Goal: Transaction & Acquisition: Purchase product/service

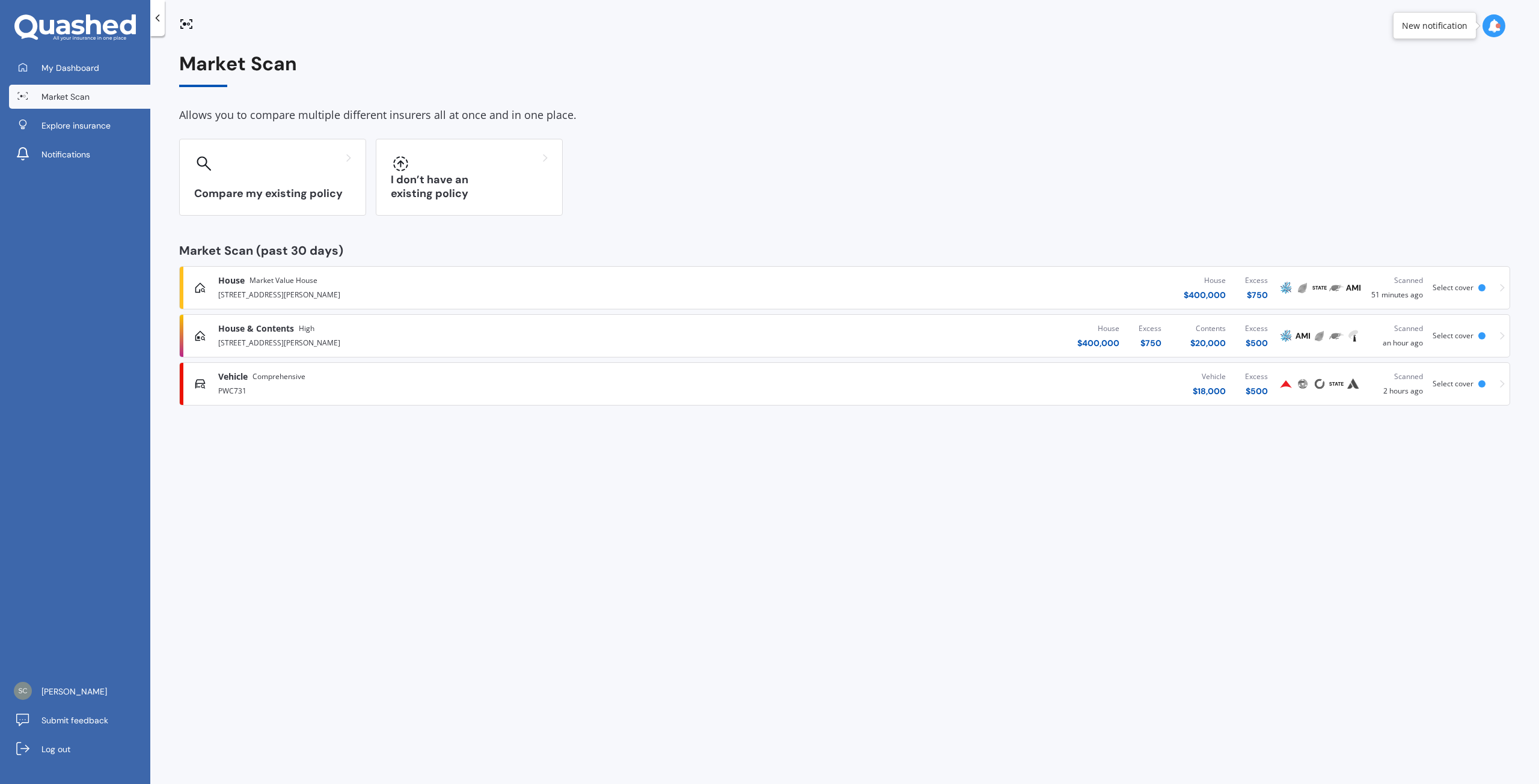
click at [234, 378] on span "Vehicle" at bounding box center [233, 377] width 30 height 12
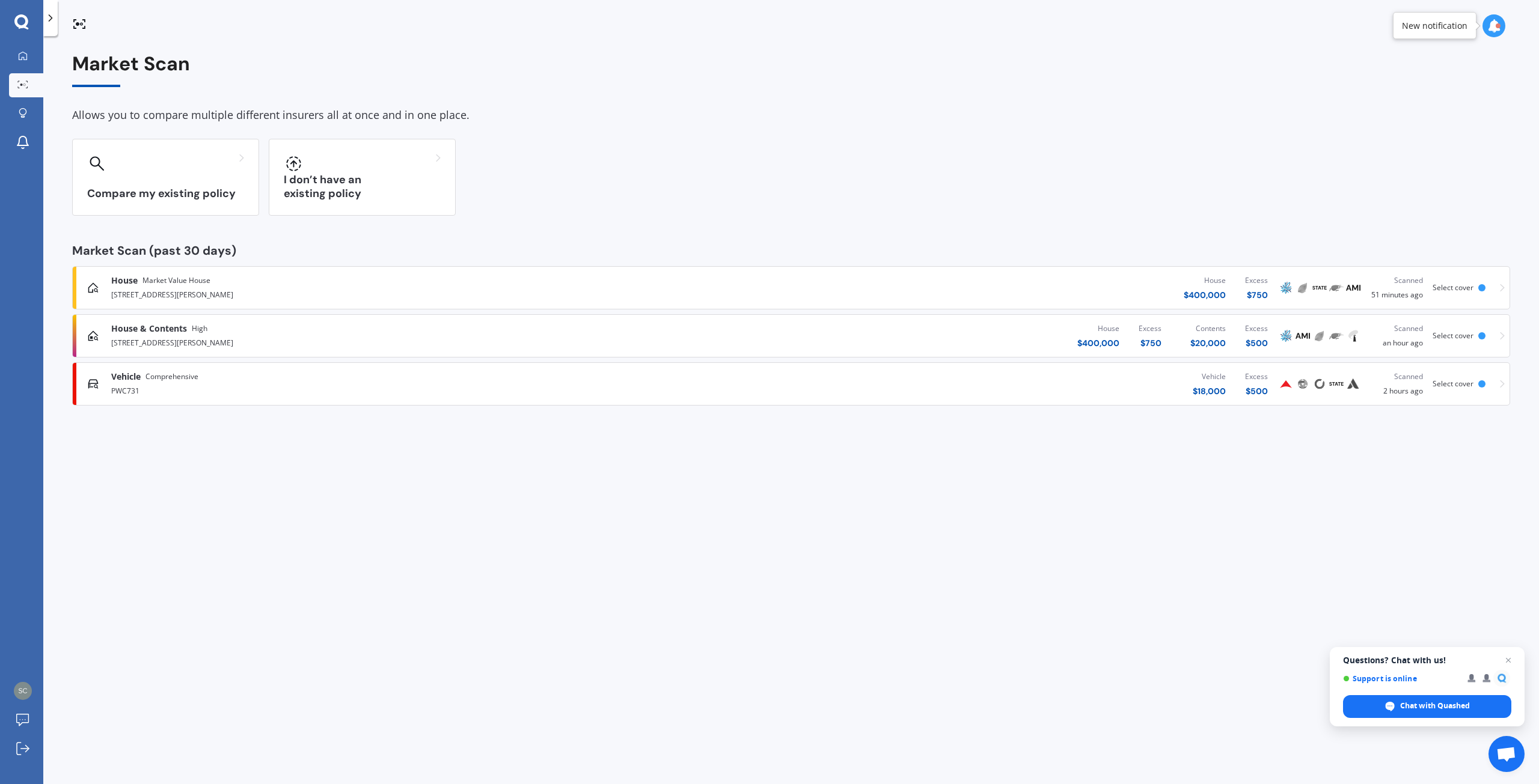
click at [1503, 385] on icon at bounding box center [1502, 384] width 5 height 8
click at [95, 383] on icon at bounding box center [93, 384] width 12 height 12
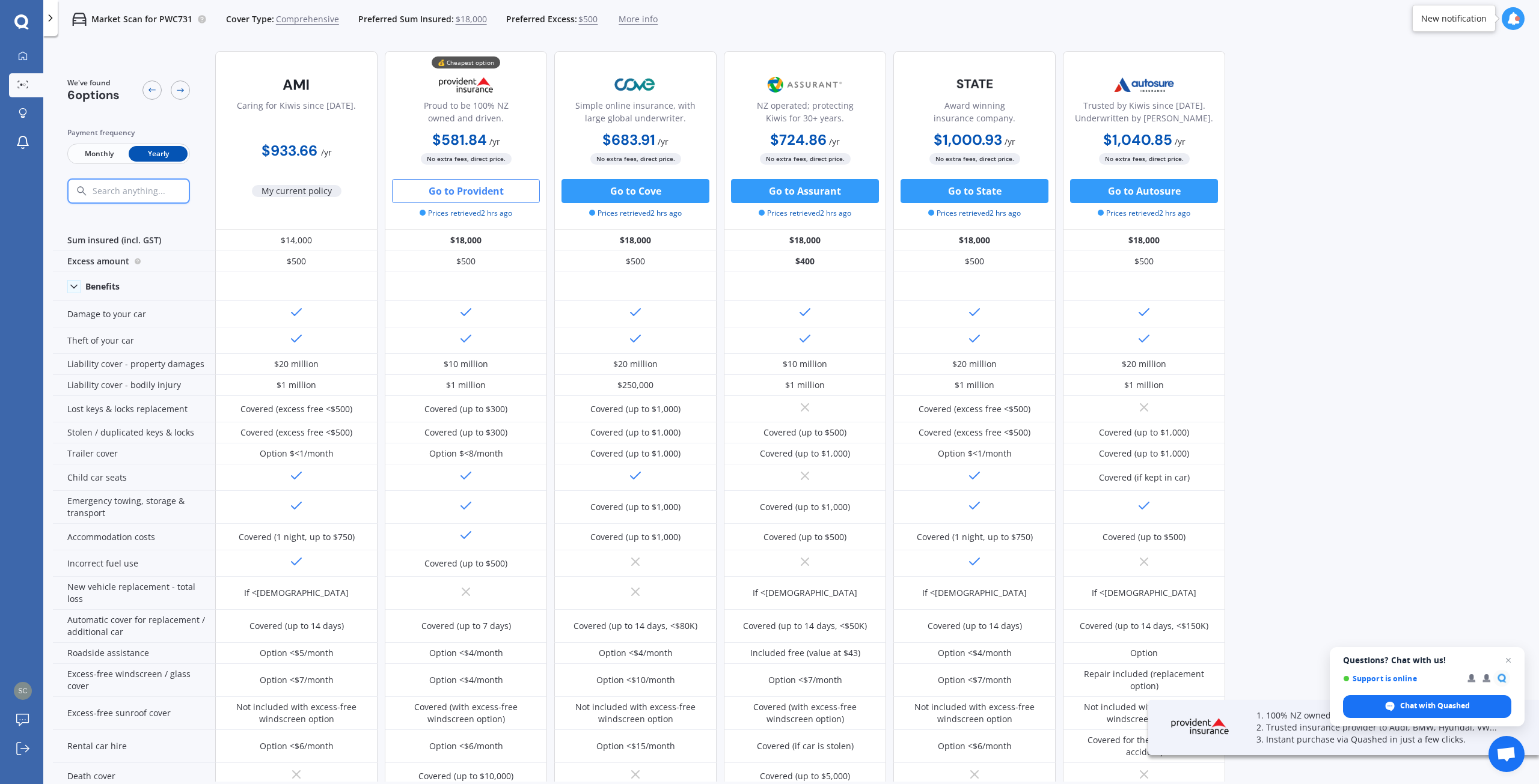
click at [467, 17] on span "$18,000" at bounding box center [472, 19] width 32 height 12
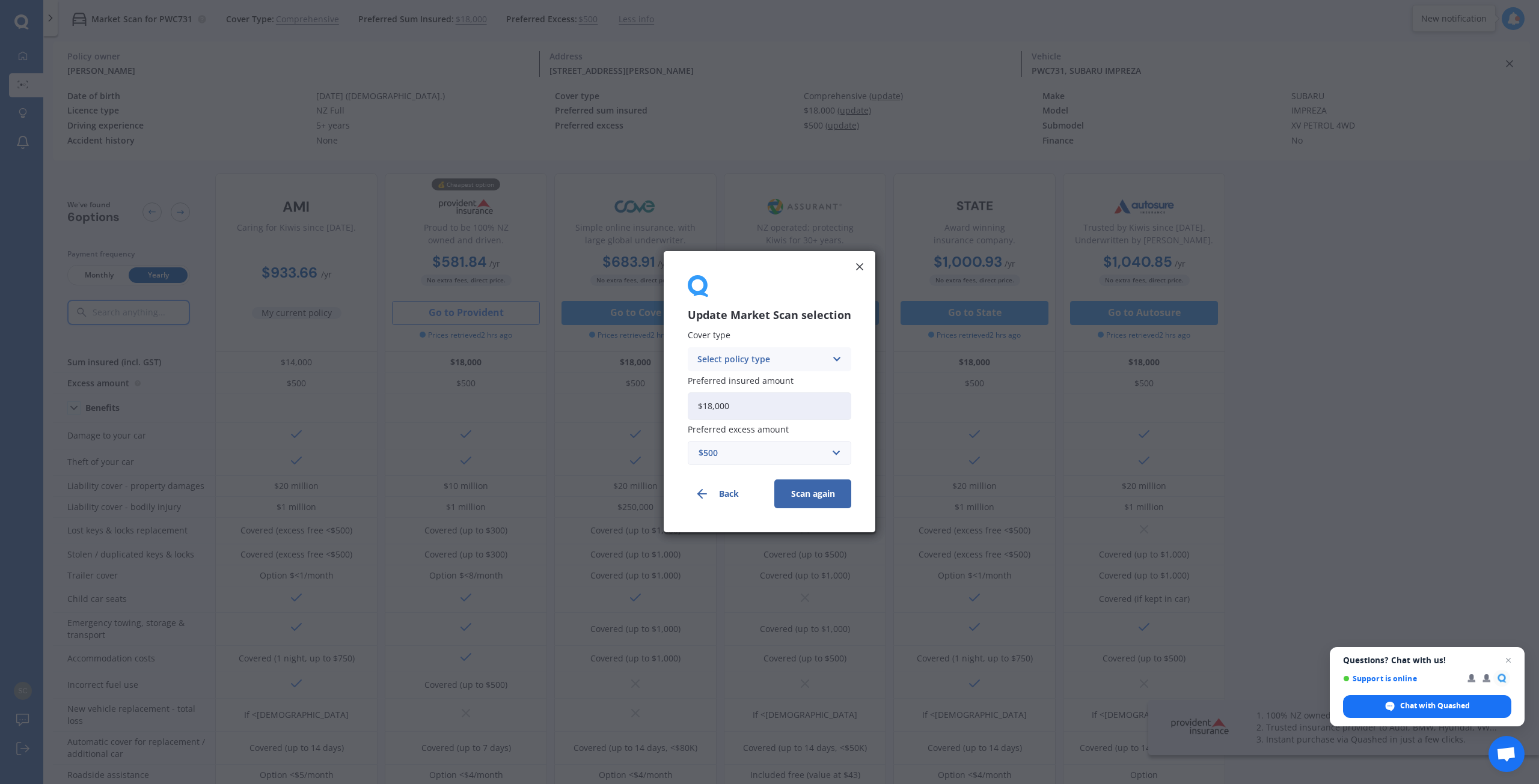
drag, startPoint x: 781, startPoint y: 404, endPoint x: 665, endPoint y: 404, distance: 116.0
click at [665, 404] on div "Update Market Scan selection Cover type Select policy type Comprehensive Third …" at bounding box center [769, 392] width 212 height 281
type input "$14,000"
click at [831, 359] on icon at bounding box center [836, 359] width 10 height 14
click at [759, 381] on span "Comprehensive" at bounding box center [729, 382] width 64 height 8
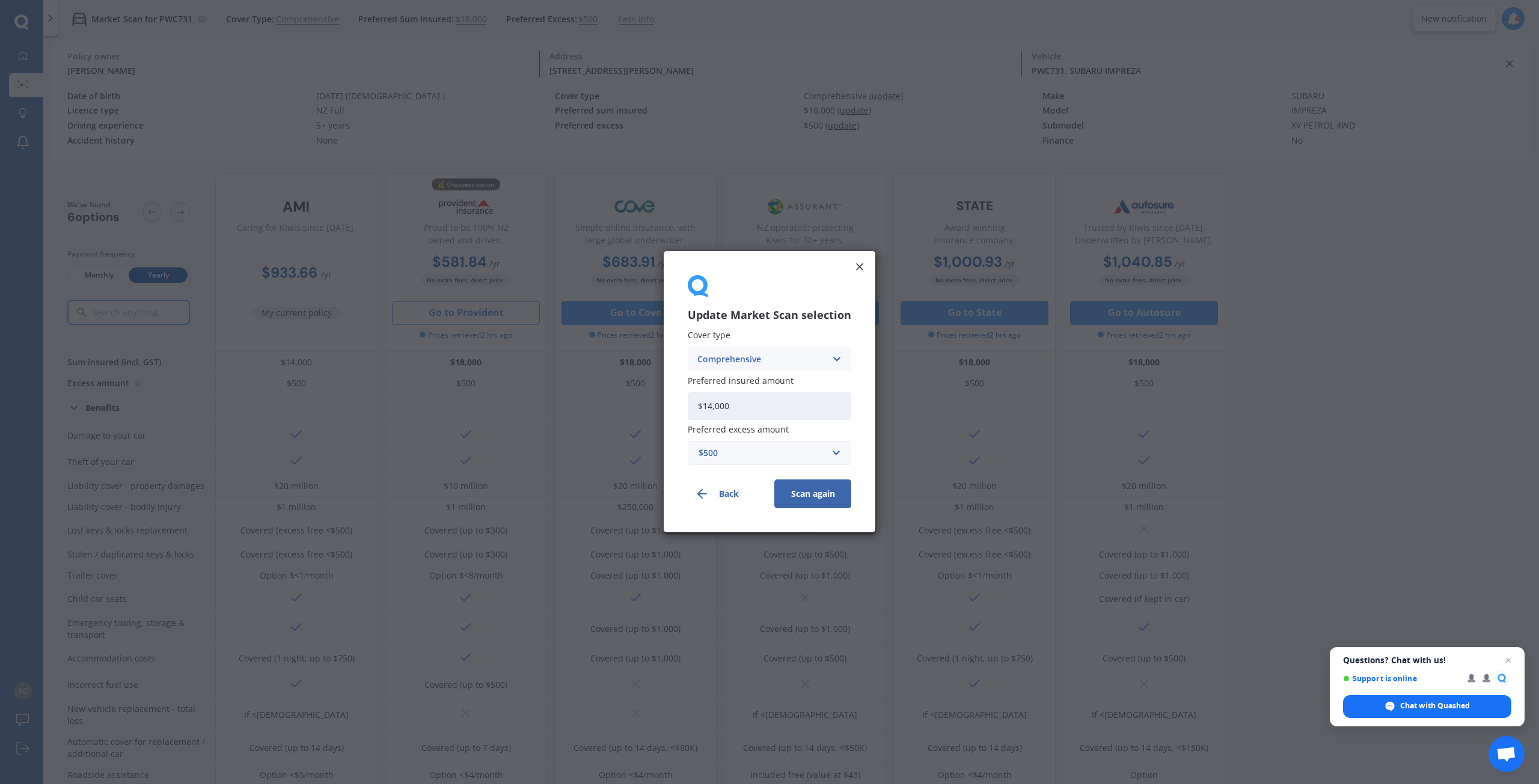
click at [806, 491] on button "Scan again" at bounding box center [812, 495] width 77 height 29
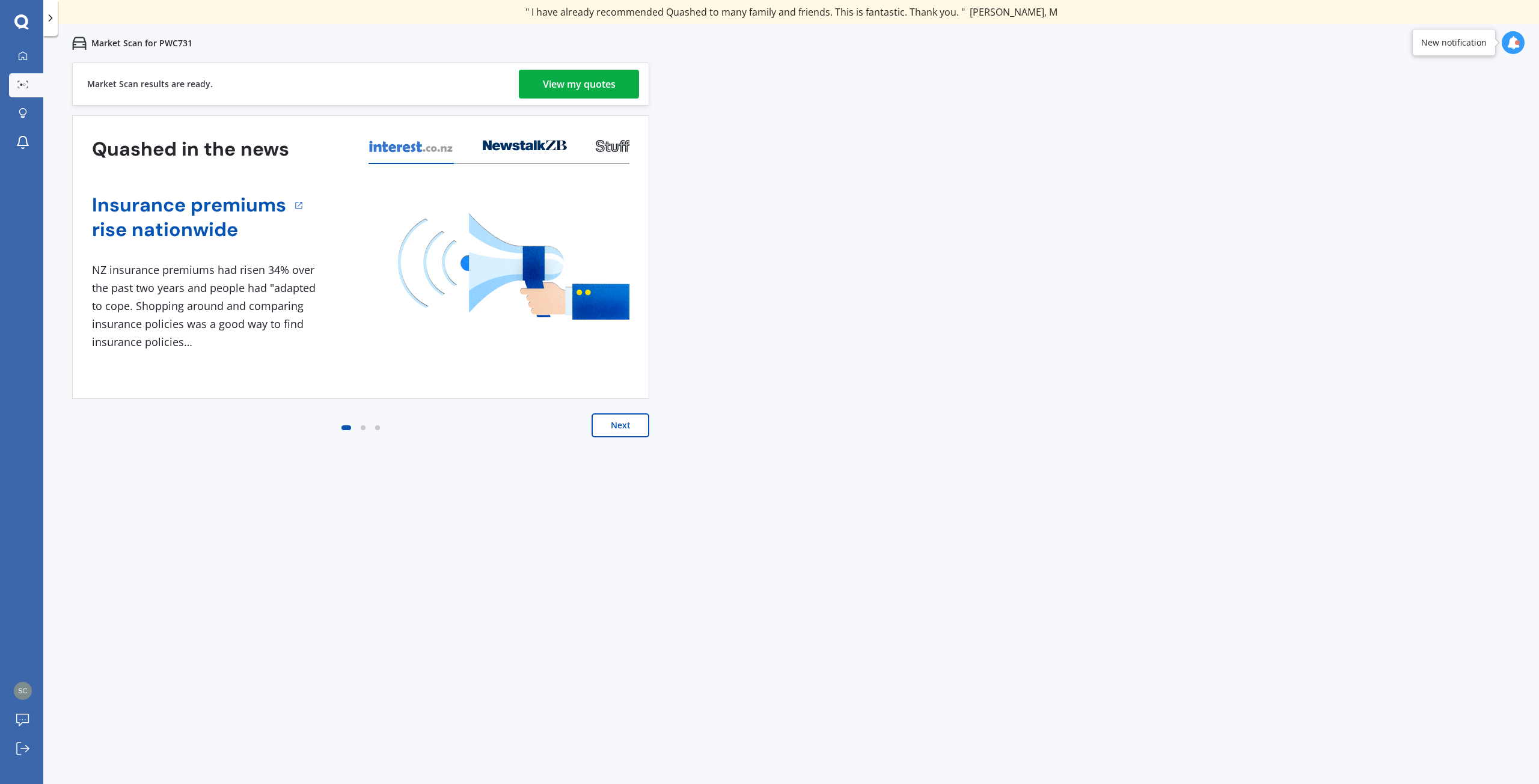
click at [575, 82] on div "View my quotes" at bounding box center [579, 84] width 73 height 29
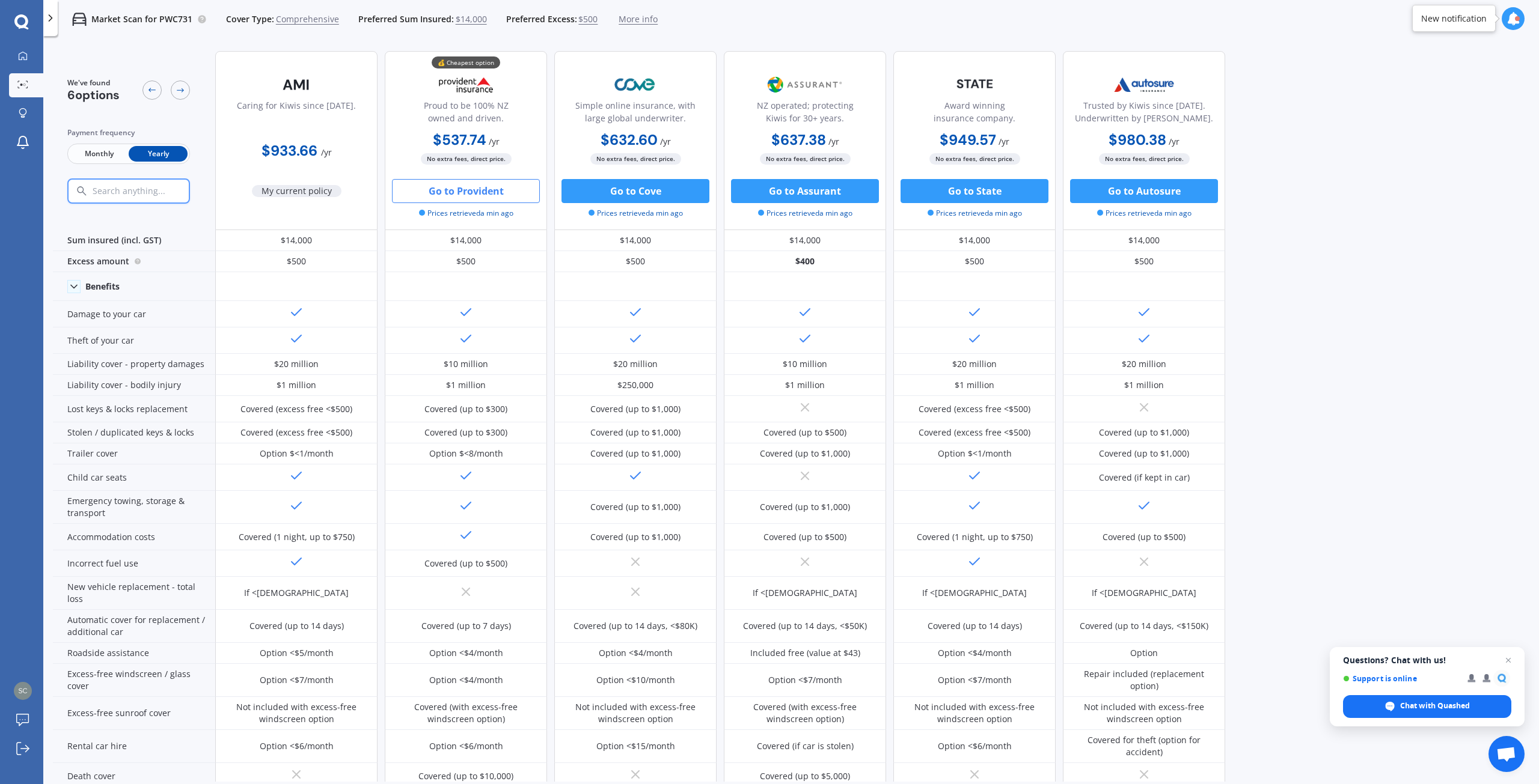
click at [449, 188] on button "Go to Provident" at bounding box center [466, 191] width 148 height 24
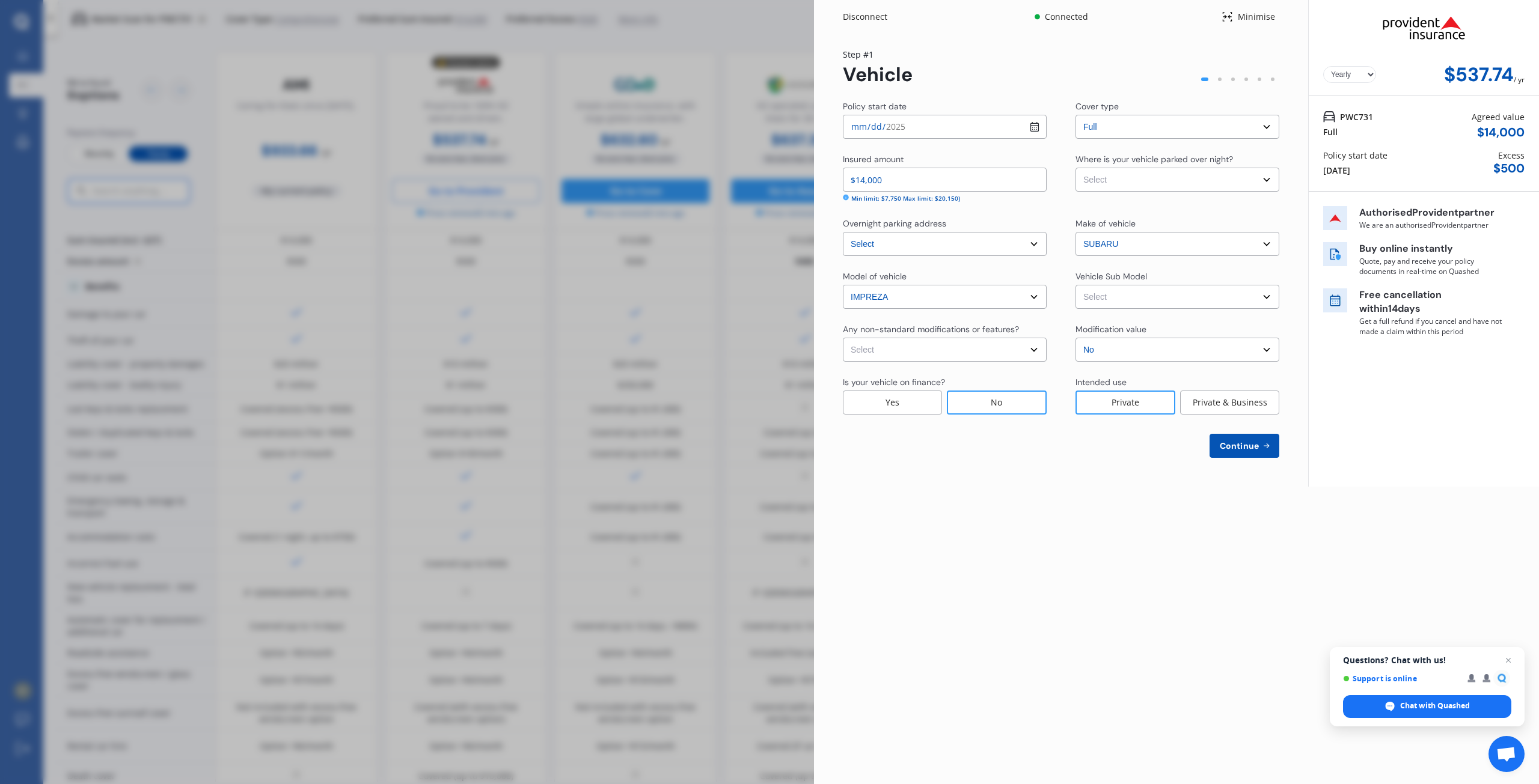
click at [1034, 125] on input "[DATE]" at bounding box center [945, 126] width 204 height 24
type input "[DATE]"
click at [1037, 347] on select "Select None [MEDICAL_DATA] System(NOS) Roll Cage Full Racing Harness" at bounding box center [945, 350] width 204 height 24
select select "none"
click at [843, 338] on select "Select None [MEDICAL_DATA] System(NOS) Roll Cage Full Racing Harness" at bounding box center [945, 350] width 204 height 24
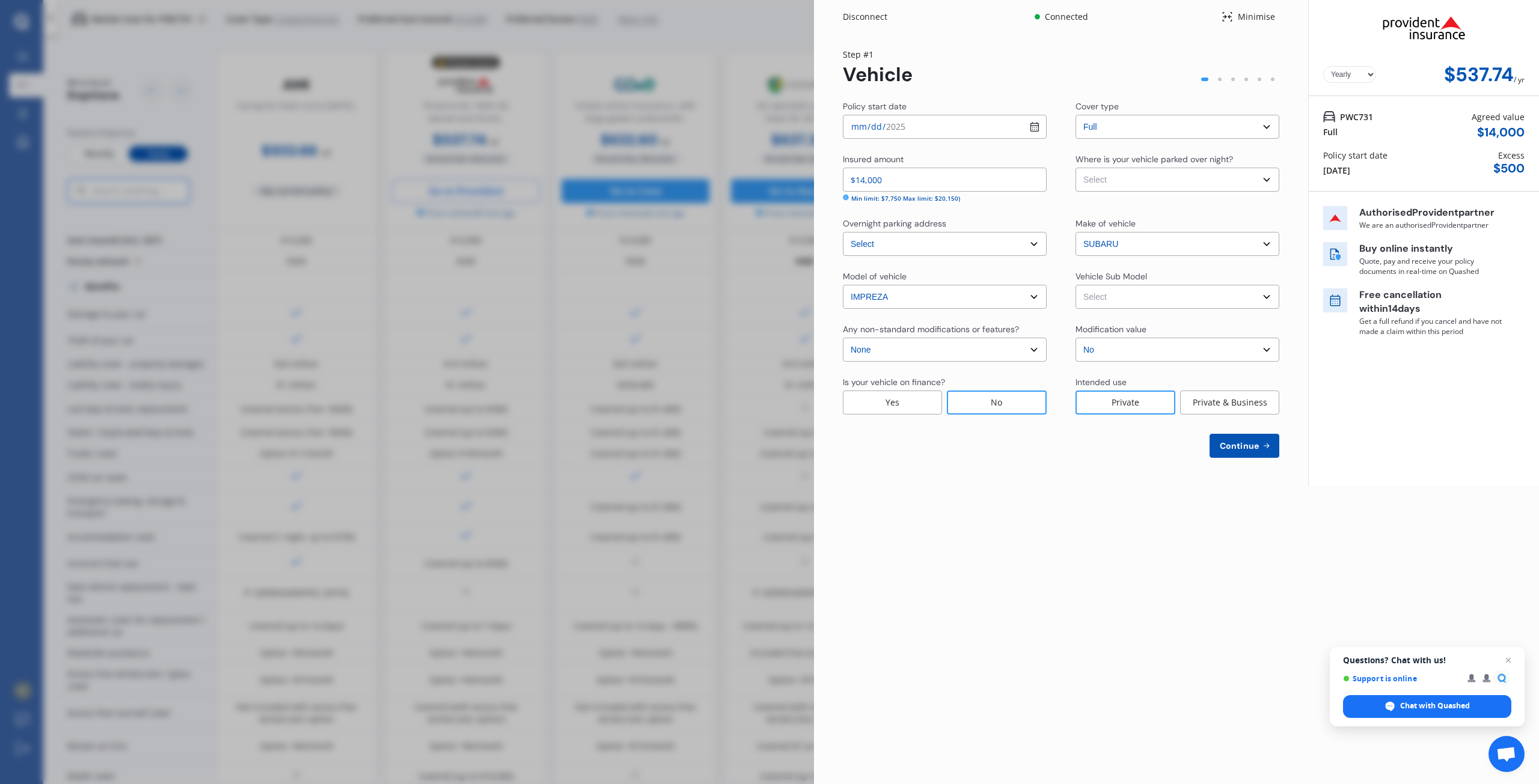
click at [1268, 179] on select "Select Garage (fully enclosed) Off Street Parking Other" at bounding box center [1177, 179] width 204 height 24
select select "GARAGE"
click at [1076, 168] on select "Select Garage (fully enclosed) Off Street Parking Other" at bounding box center [1177, 179] width 204 height 24
click at [1270, 298] on select "Select XV 2.0i Crossover 5dr Man 6sp 4WD MY16 XV 2.0i Crossover 5dr Lineartroni…" at bounding box center [1177, 296] width 204 height 24
select select "NZVSUBA2016AEBB"
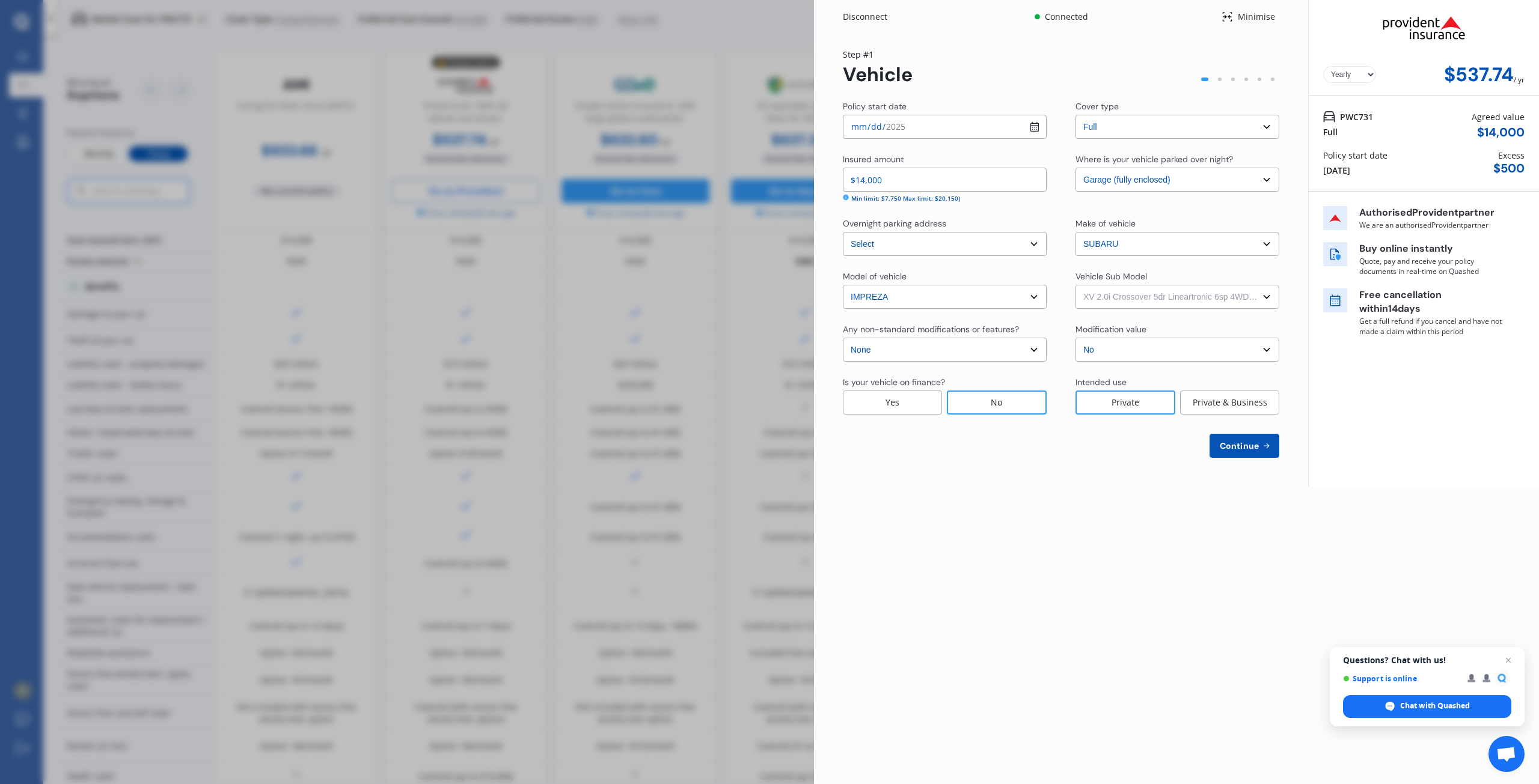
click at [1076, 285] on select "Select XV 2.0i Crossover 5dr Man 6sp 4WD MY16 XV 2.0i Crossover 5dr Lineartroni…" at bounding box center [1177, 296] width 204 height 24
click at [1235, 447] on span "Continue" at bounding box center [1240, 446] width 44 height 10
select select "26"
select select "01"
select select "1973"
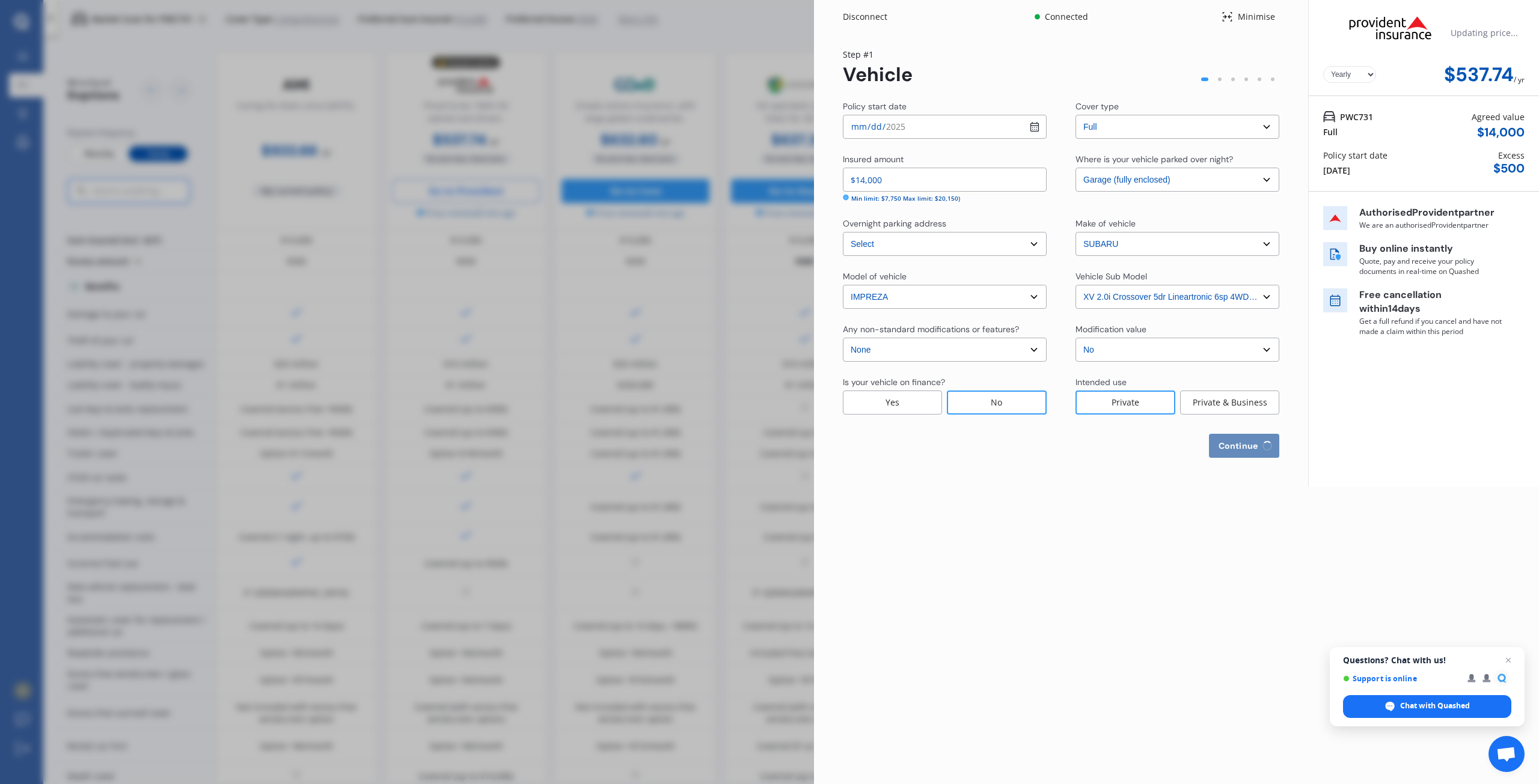
select select "NZ_FULL"
select select "0"
select select "25"
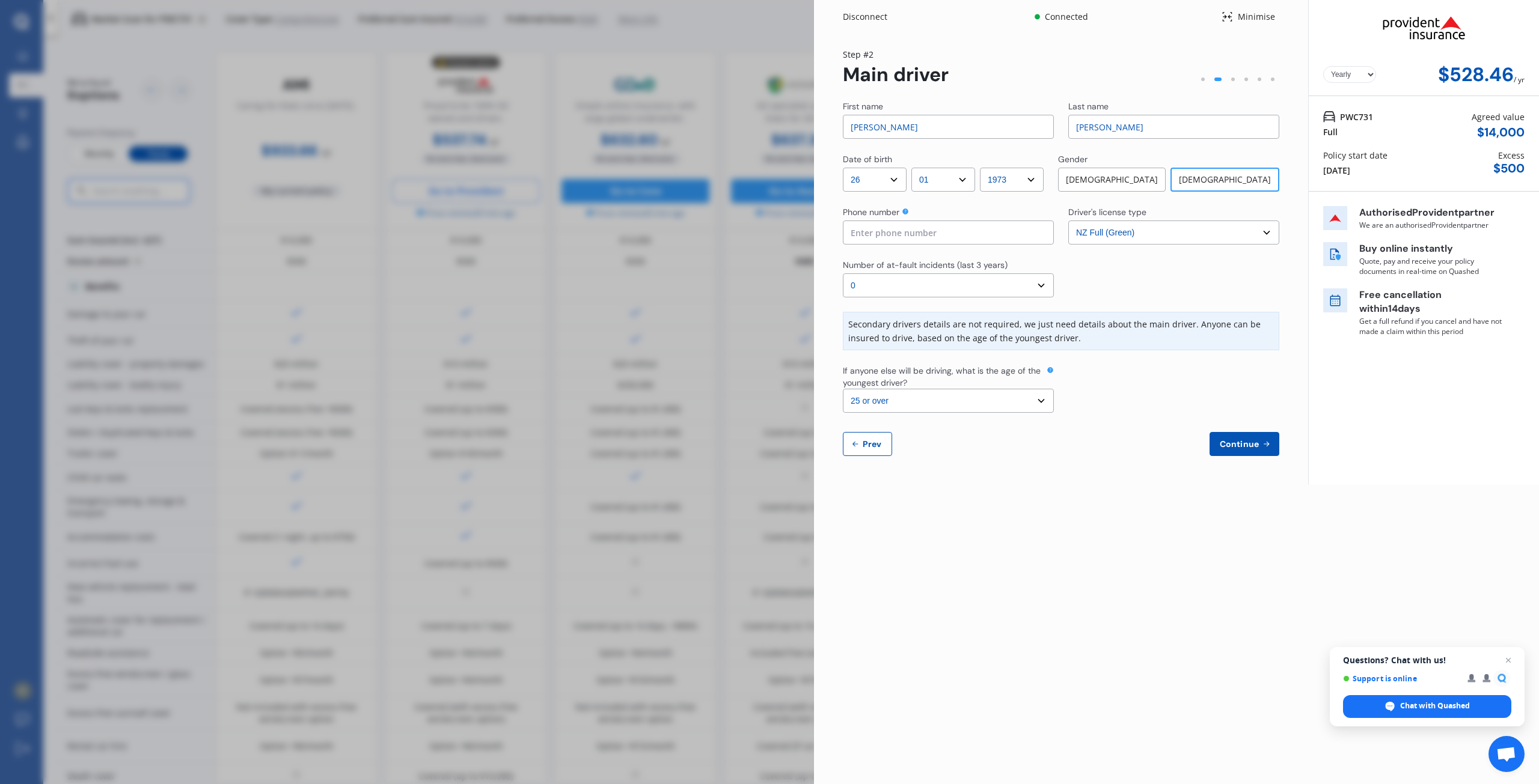
click at [884, 125] on input "[PERSON_NAME]" at bounding box center [948, 126] width 211 height 24
type input "[PERSON_NAME]"
click at [877, 236] on input at bounding box center [948, 232] width 211 height 24
type input "021723197"
click at [1249, 442] on span "Continue" at bounding box center [1240, 444] width 44 height 10
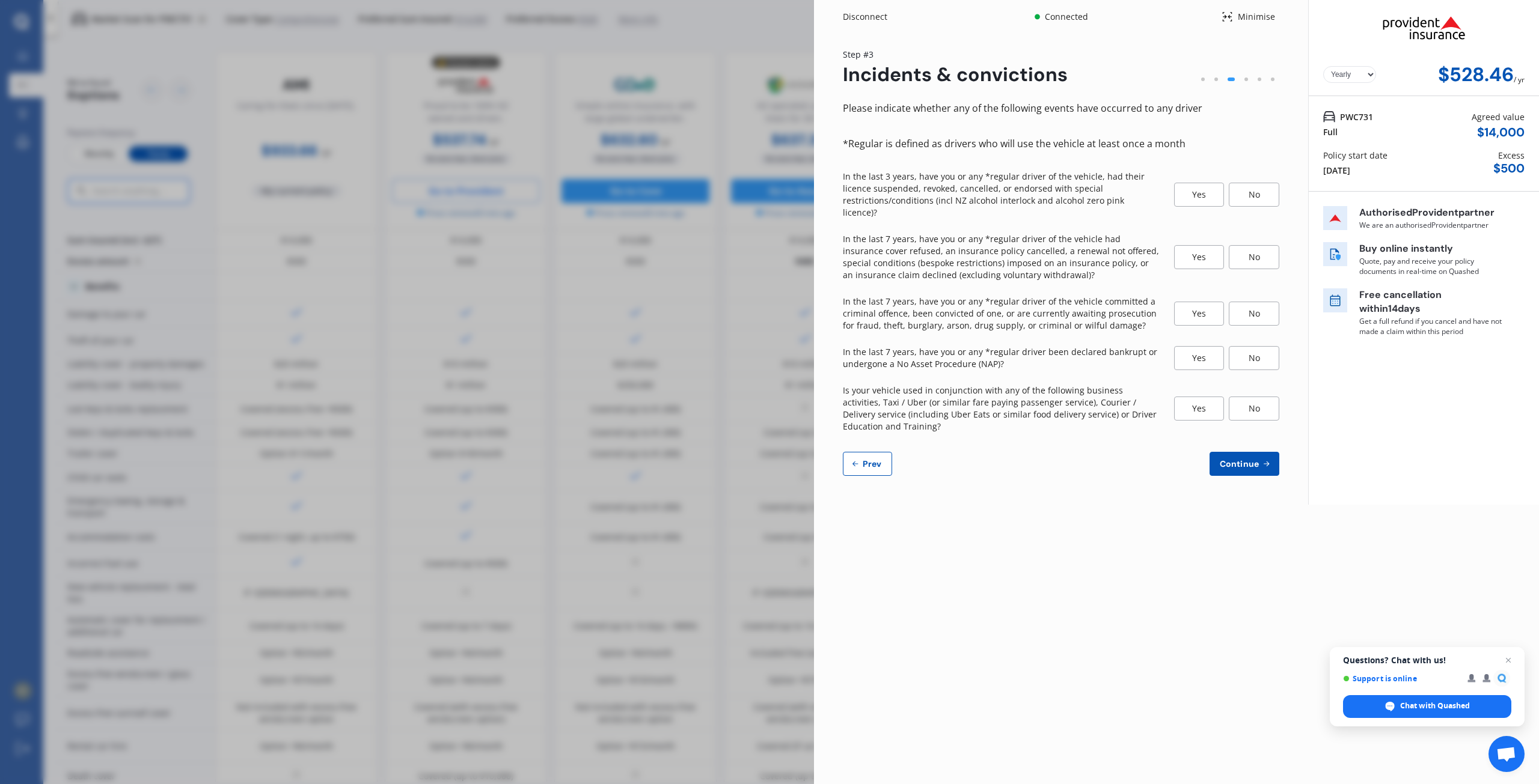
click at [1254, 185] on div "No" at bounding box center [1254, 195] width 50 height 24
click at [1263, 248] on div "No" at bounding box center [1254, 257] width 50 height 24
click at [1256, 307] on div "No" at bounding box center [1254, 314] width 50 height 24
click at [1257, 347] on div "No" at bounding box center [1254, 358] width 50 height 24
click at [1256, 397] on div "No" at bounding box center [1254, 408] width 50 height 24
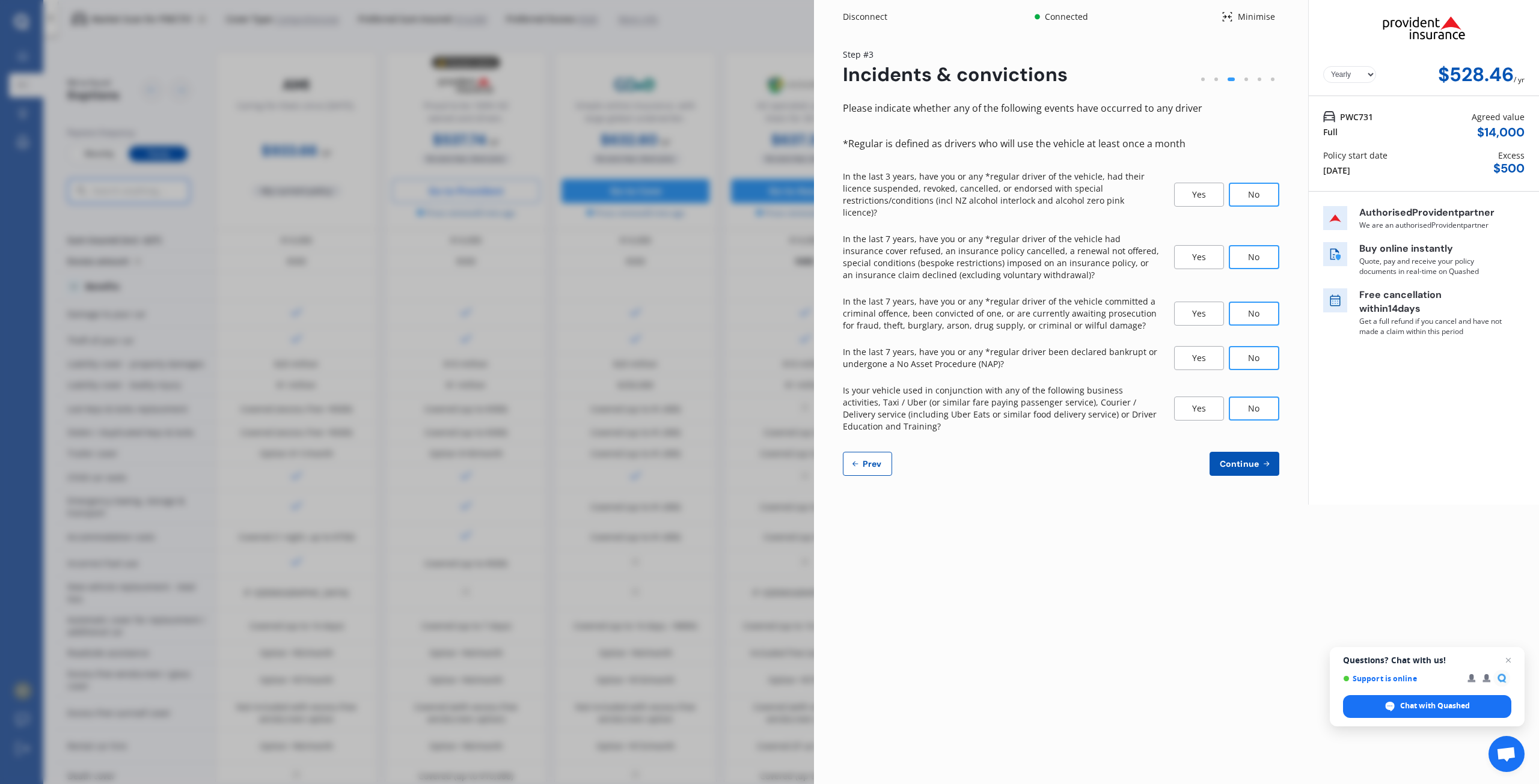
click at [1256, 460] on span "Continue" at bounding box center [1240, 464] width 44 height 10
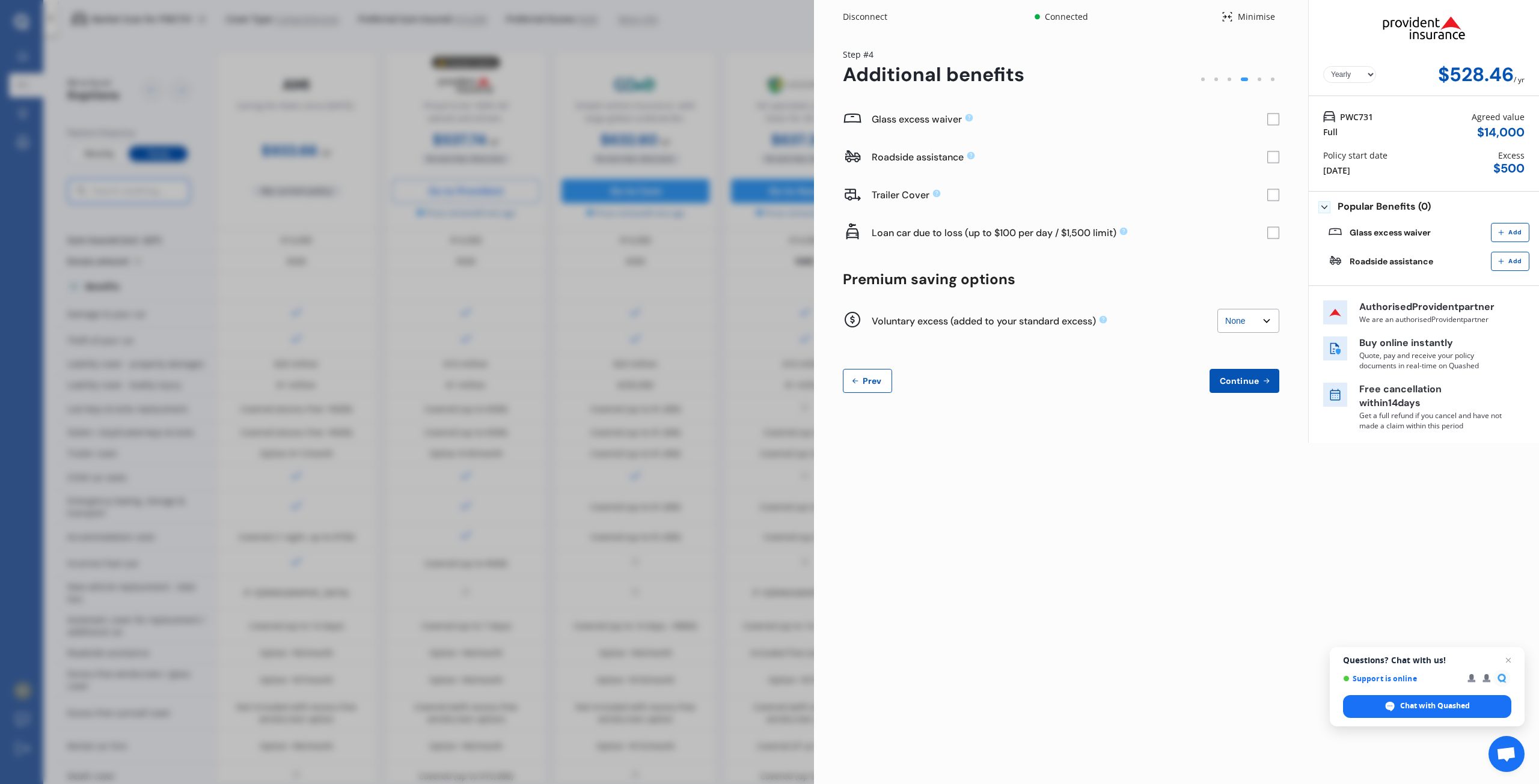
click at [1271, 120] on rect at bounding box center [1273, 119] width 12 height 12
click at [1271, 155] on rect at bounding box center [1273, 157] width 12 height 12
click at [1275, 154] on rect at bounding box center [1273, 157] width 12 height 12
click at [1247, 382] on span "Continue" at bounding box center [1240, 381] width 44 height 10
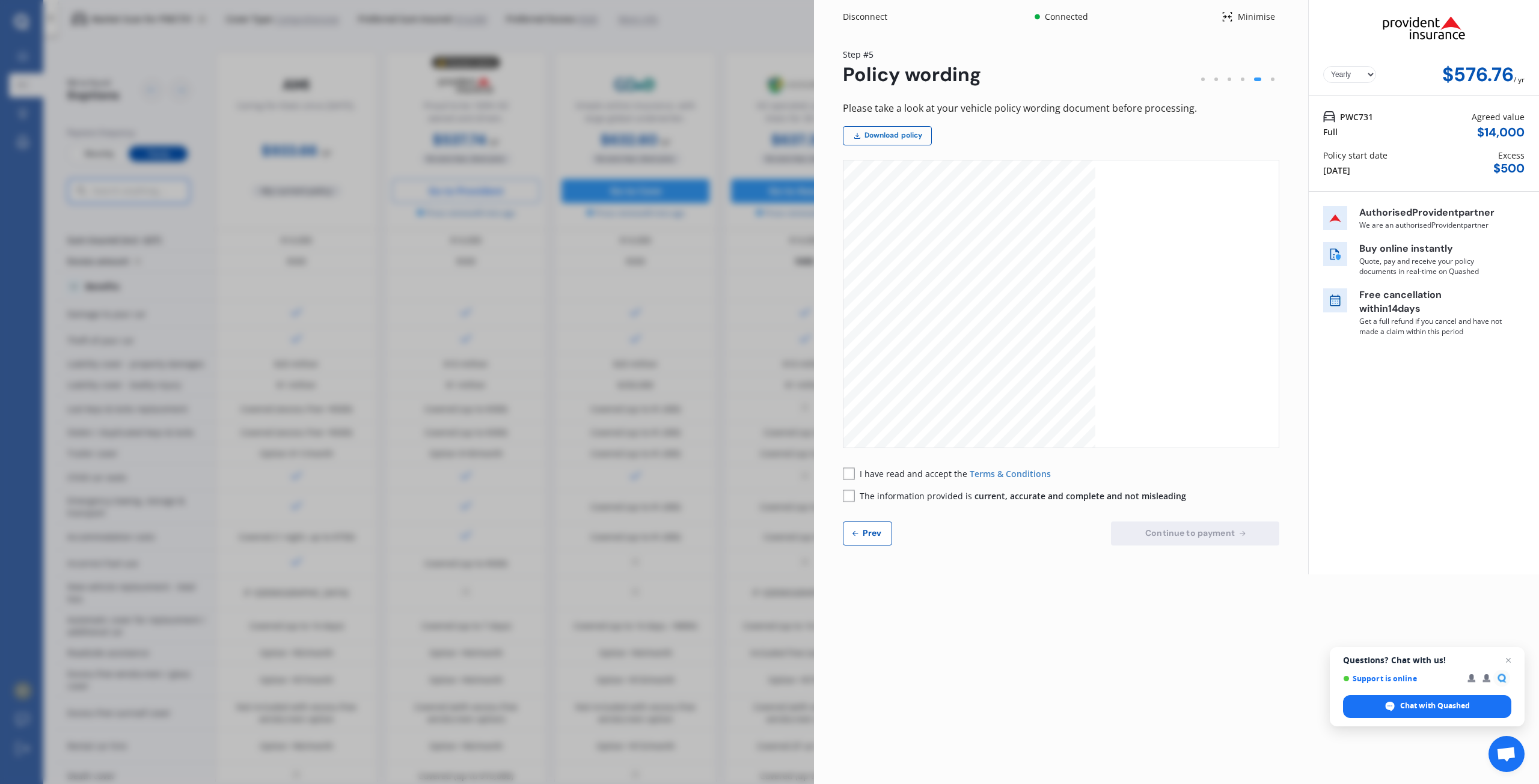
click at [873, 135] on link "Download policy" at bounding box center [887, 135] width 89 height 19
click at [853, 474] on rect at bounding box center [848, 473] width 12 height 12
click at [851, 500] on rect at bounding box center [848, 496] width 12 height 12
click at [1184, 534] on span "Continue to payment" at bounding box center [1190, 533] width 95 height 10
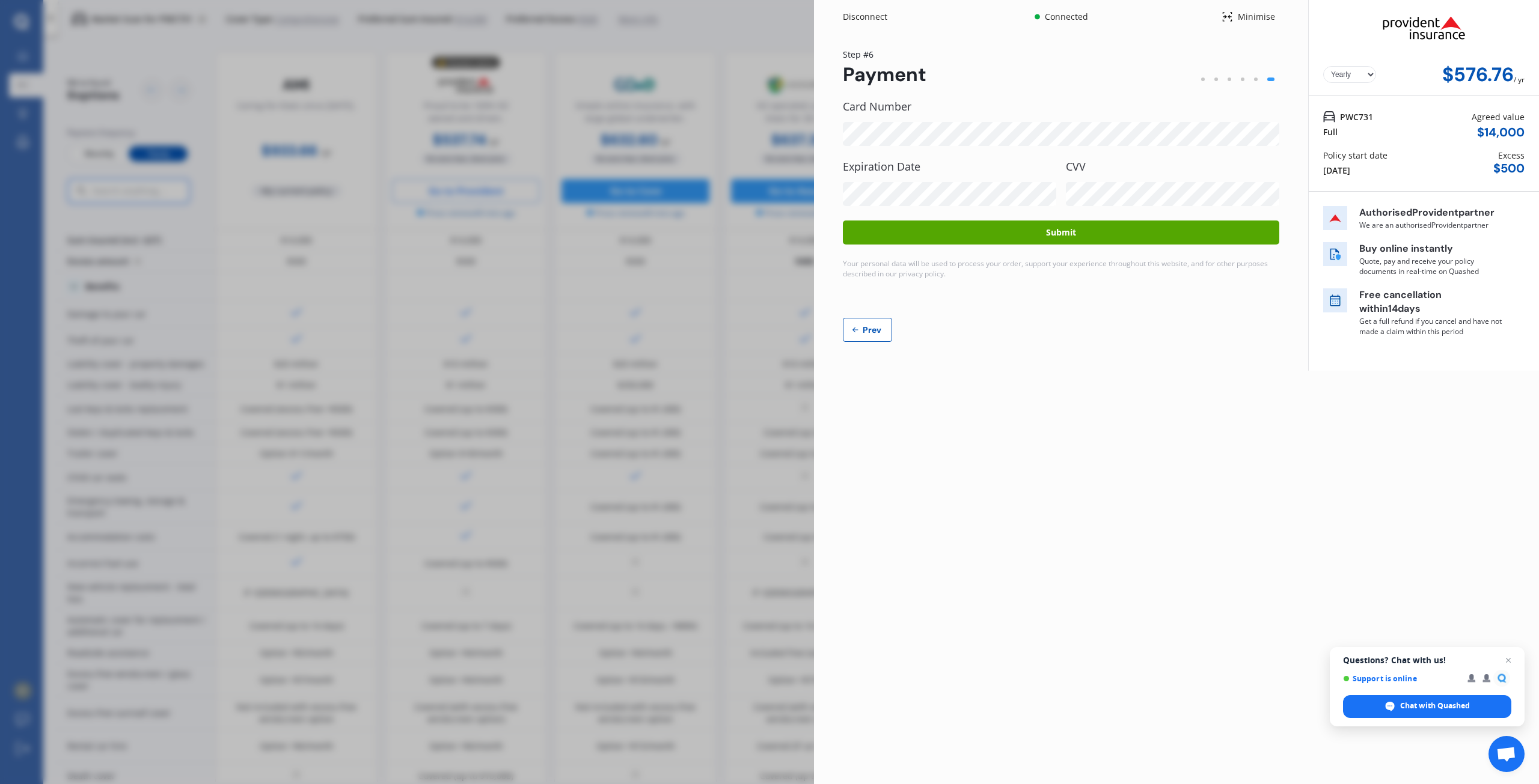
click at [1064, 232] on button "Submit" at bounding box center [1061, 232] width 436 height 24
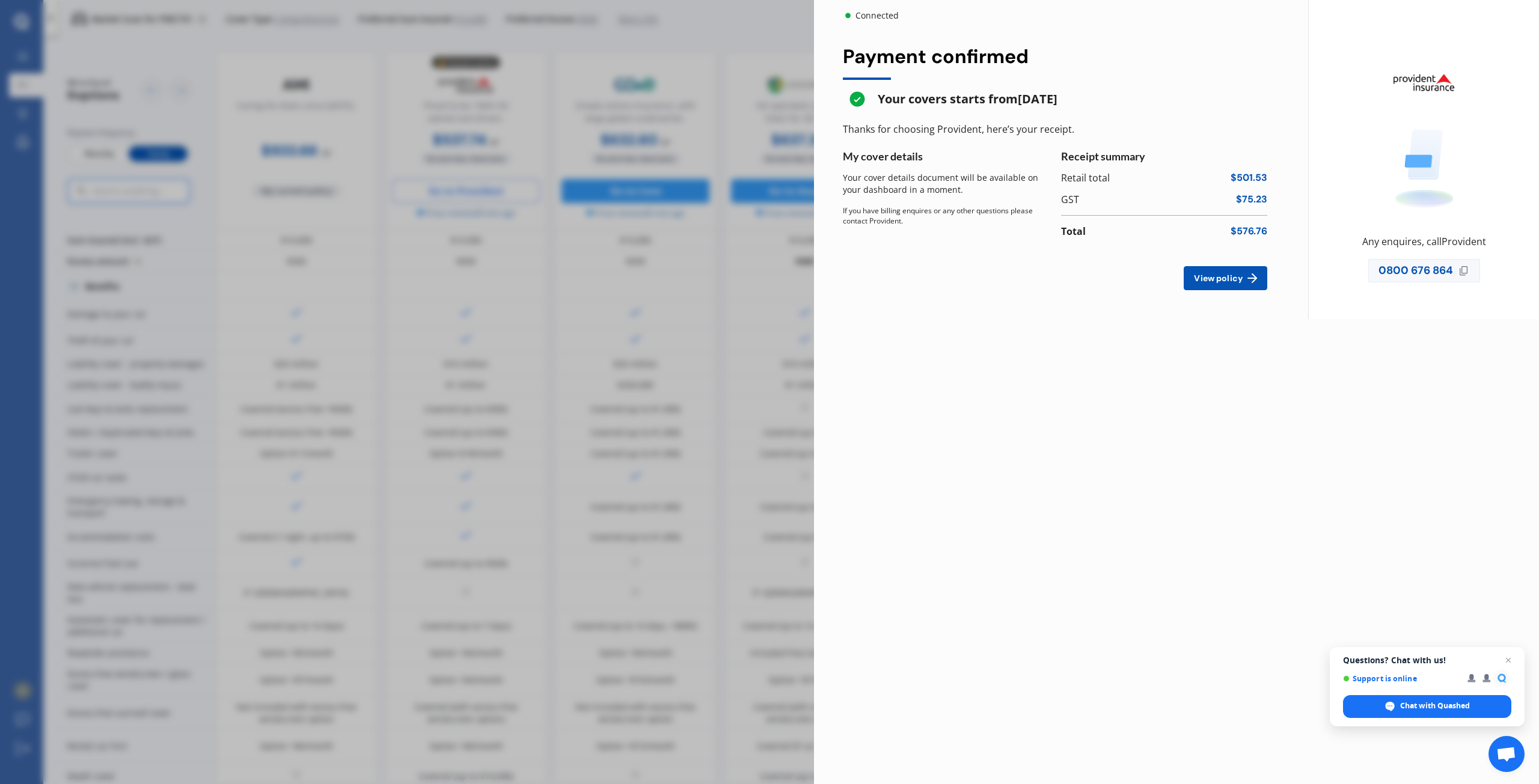
click at [1213, 278] on span "View policy" at bounding box center [1218, 278] width 53 height 10
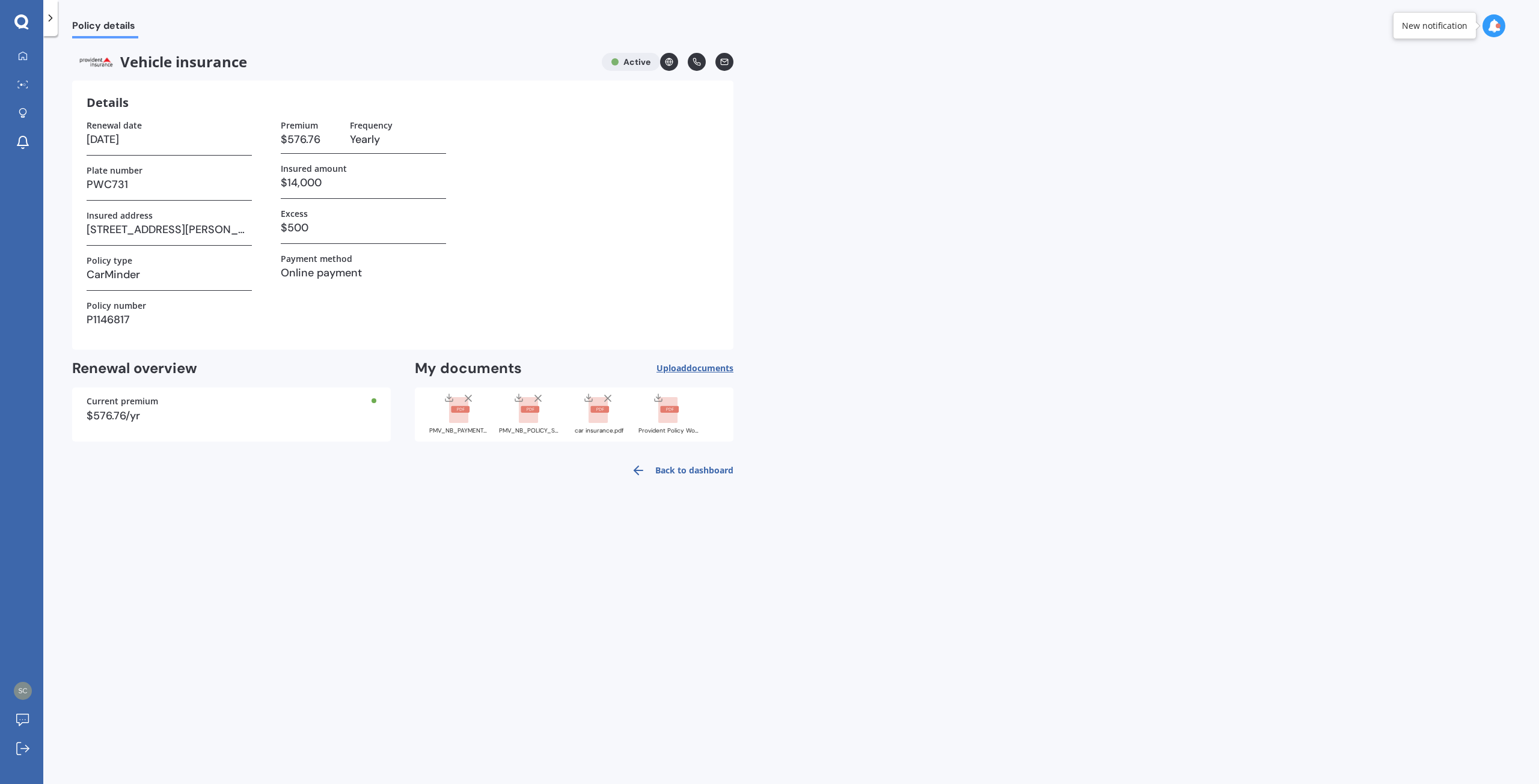
click at [707, 366] on span "documents" at bounding box center [710, 368] width 47 height 12
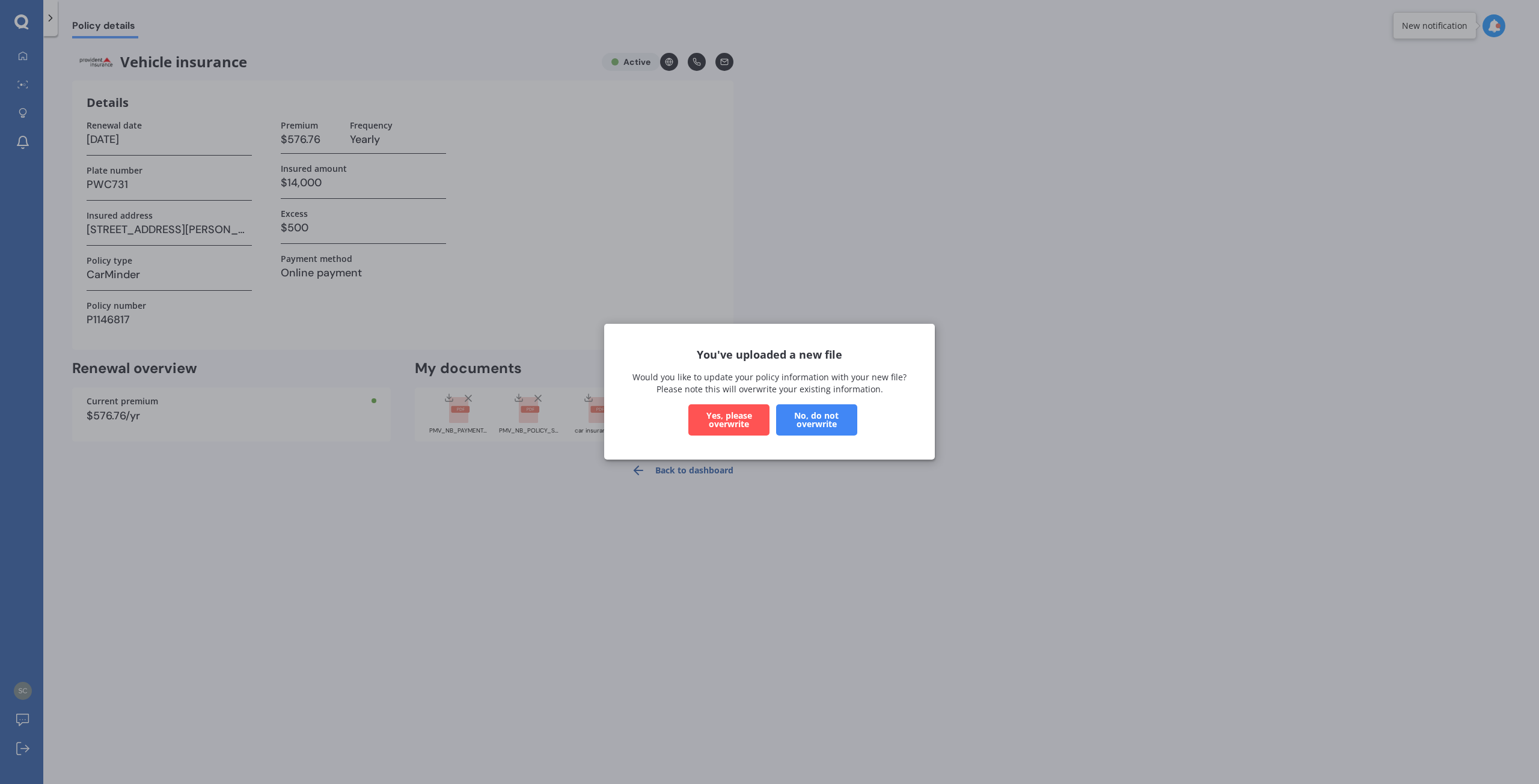
click at [709, 414] on button "Yes, please overwrite" at bounding box center [729, 421] width 81 height 32
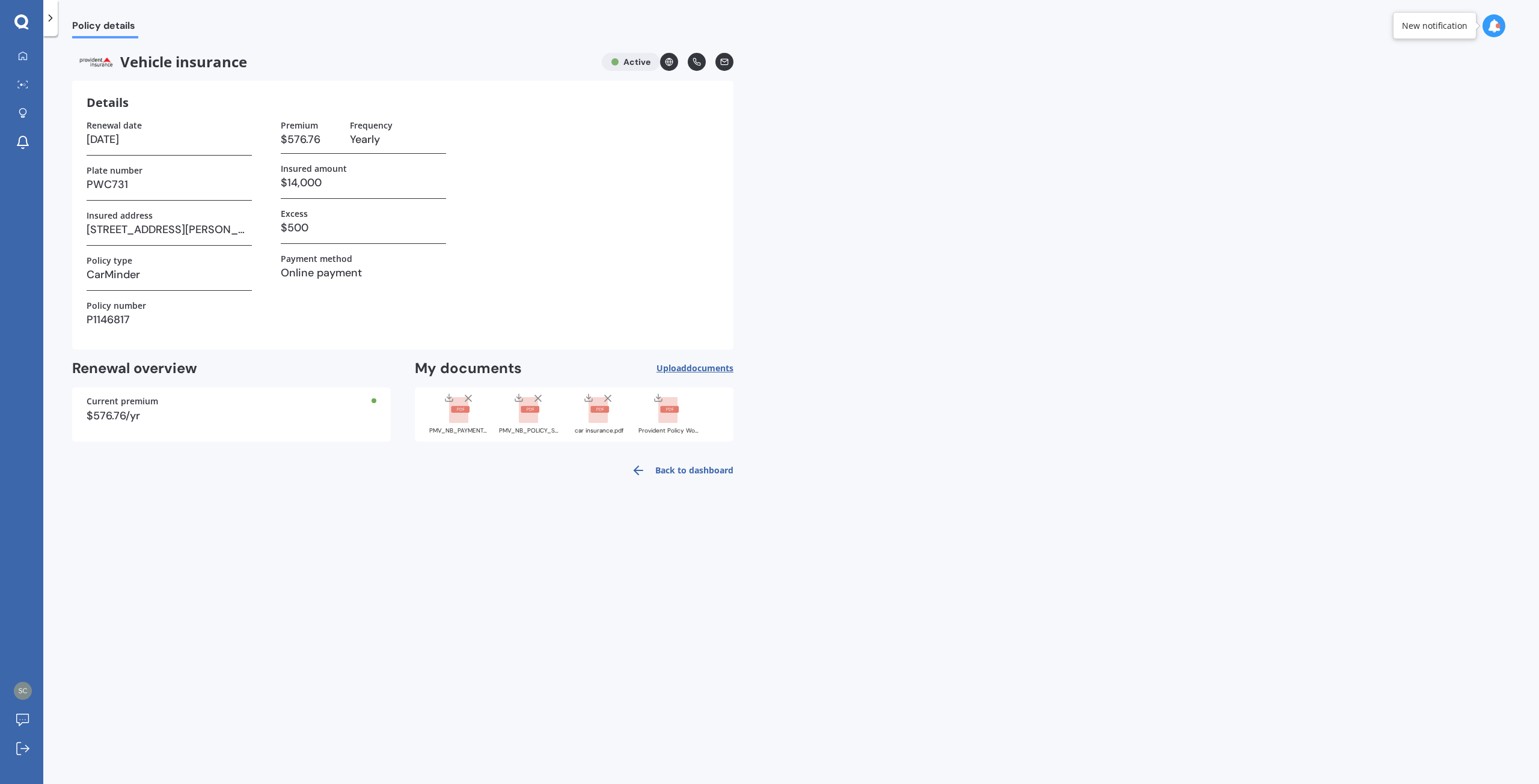
click at [683, 368] on span "Upload documents" at bounding box center [694, 368] width 77 height 10
click at [683, 364] on span "Upload documents" at bounding box center [694, 368] width 77 height 10
click at [724, 58] on icon at bounding box center [724, 61] width 8 height 8
